Goal: Information Seeking & Learning: Find specific fact

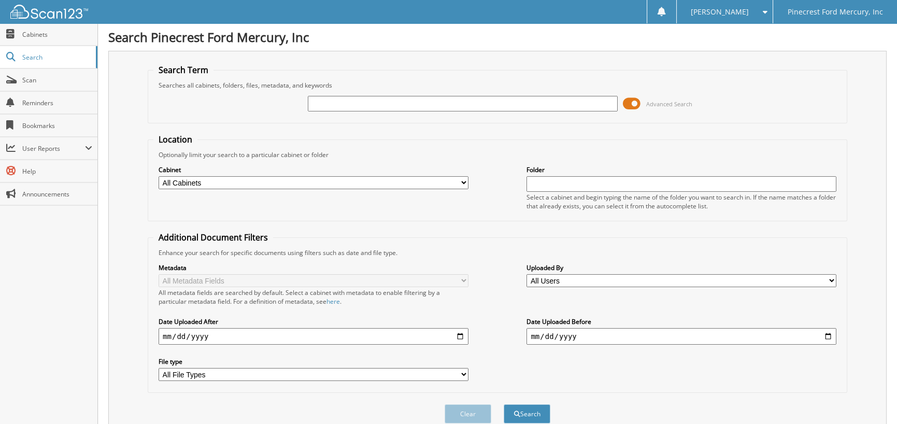
click at [327, 108] on input "text" at bounding box center [463, 104] width 310 height 16
type input "DELUXE"
click at [166, 328] on input "date" at bounding box center [314, 336] width 310 height 17
type input "[DATE]"
click at [504, 404] on button "Search" at bounding box center [527, 413] width 47 height 19
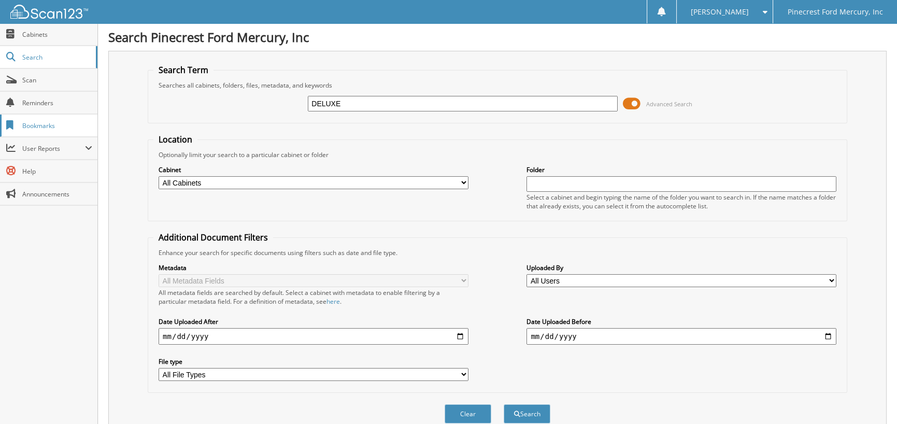
drag, startPoint x: 354, startPoint y: 101, endPoint x: 34, endPoint y: 113, distance: 319.9
type input "29153"
click at [504, 404] on button "Search" at bounding box center [527, 413] width 47 height 19
